Goal: Information Seeking & Learning: Learn about a topic

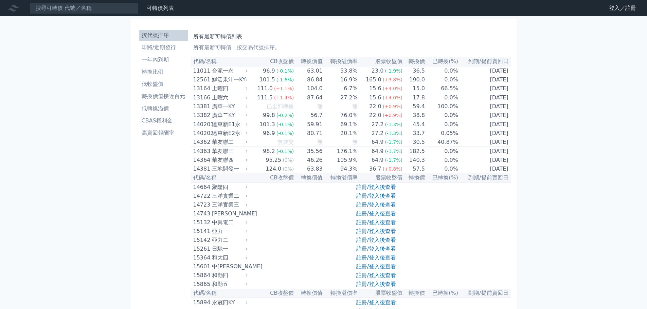
click at [94, 2] on nav "可轉債列表 財務數據 可轉債列表 財務數據 登入／註冊 登入／註冊" at bounding box center [323, 8] width 647 height 16
click at [92, 8] on input at bounding box center [84, 8] width 109 height 12
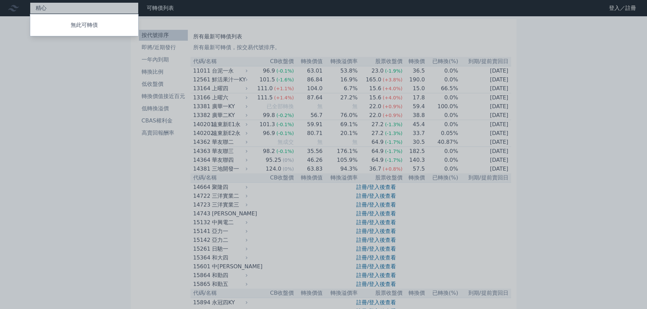
type input "精"
type input "晶心"
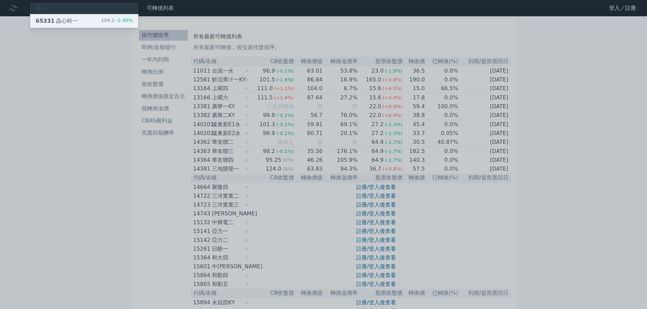
click at [83, 25] on div "65331 晶心科一 104.2 -2.40%" at bounding box center [84, 21] width 108 height 14
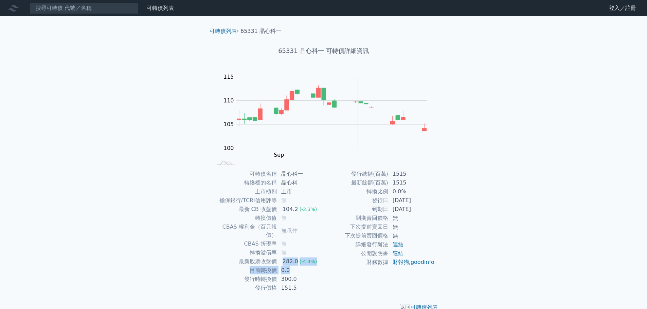
drag, startPoint x: 281, startPoint y: 254, endPoint x: 321, endPoint y: 258, distance: 40.0
click at [321, 258] on tbody "可轉債名稱 晶心科一 轉換標的名稱 晶心科 上市櫃別 上市 擔保銀行/TCRI信用評等 無 最新 CB 收盤價 104.2 (-2.3%) 轉換價值 無 CB…" at bounding box center [267, 231] width 111 height 123
click at [416, 192] on td "0.0%" at bounding box center [412, 191] width 47 height 9
